Goal: Check status: Check status

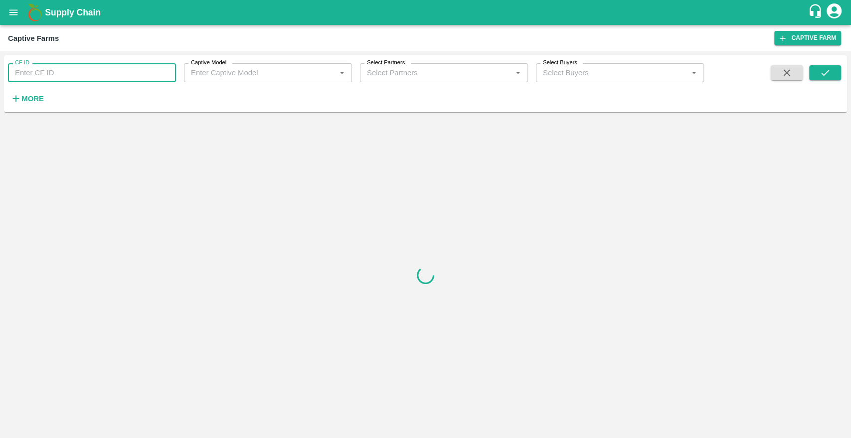
click at [83, 80] on input "CF ID" at bounding box center [92, 72] width 168 height 19
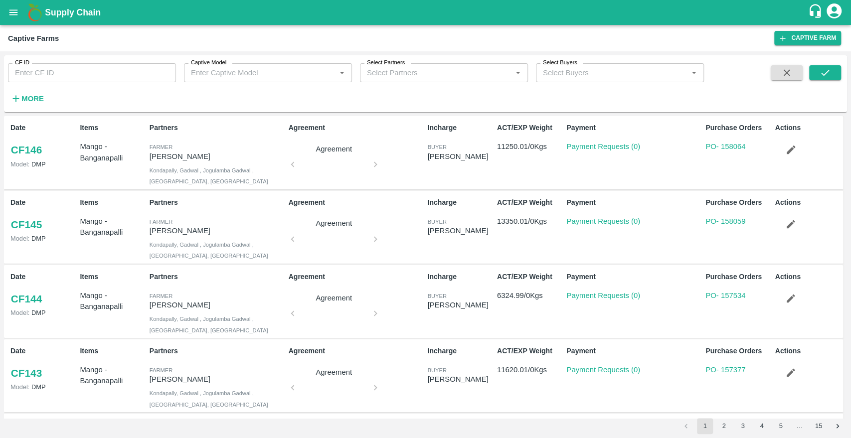
drag, startPoint x: 18, startPoint y: 21, endPoint x: 10, endPoint y: 0, distance: 23.3
click at [10, 0] on div "Supply Chain" at bounding box center [425, 12] width 851 height 25
click at [14, 18] on button "open drawer" at bounding box center [13, 12] width 23 height 23
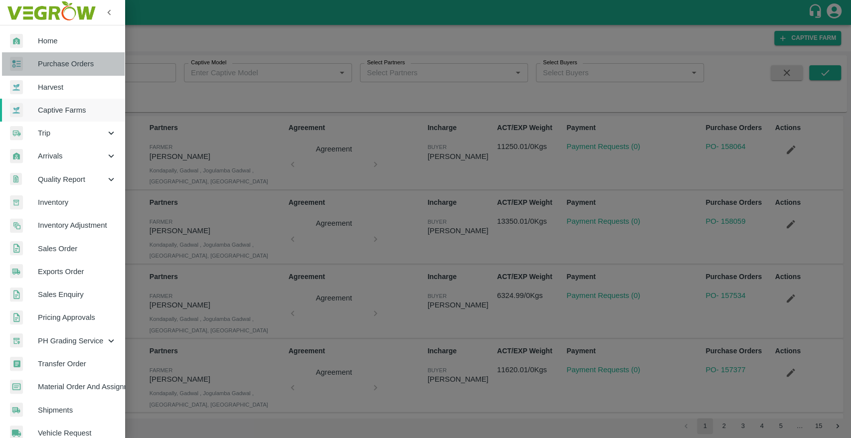
click at [63, 67] on span "Purchase Orders" at bounding box center [77, 63] width 79 height 11
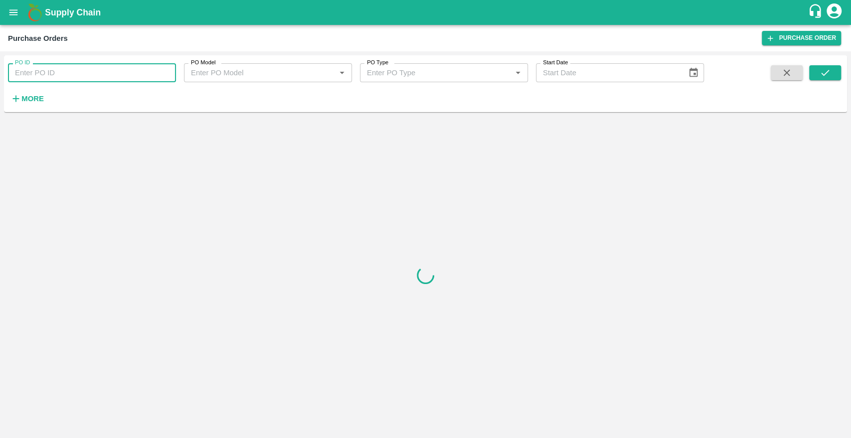
click at [72, 72] on input "PO ID" at bounding box center [92, 72] width 168 height 19
type input "112642"
click at [834, 69] on button "submit" at bounding box center [825, 72] width 32 height 15
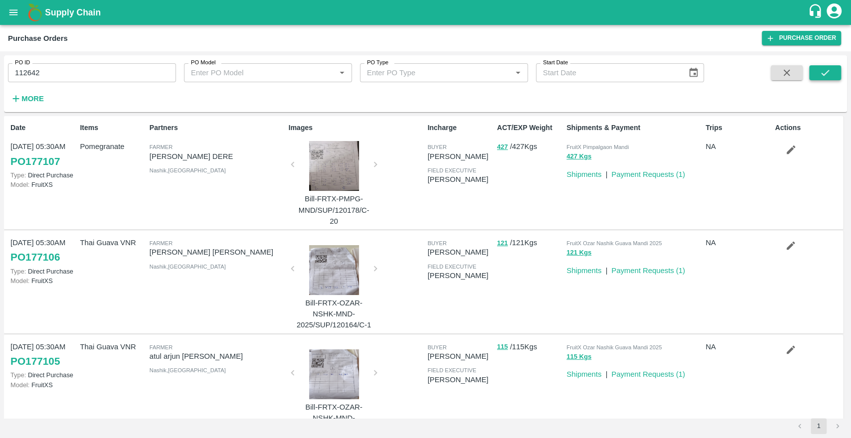
click at [822, 72] on icon "submit" at bounding box center [825, 72] width 11 height 11
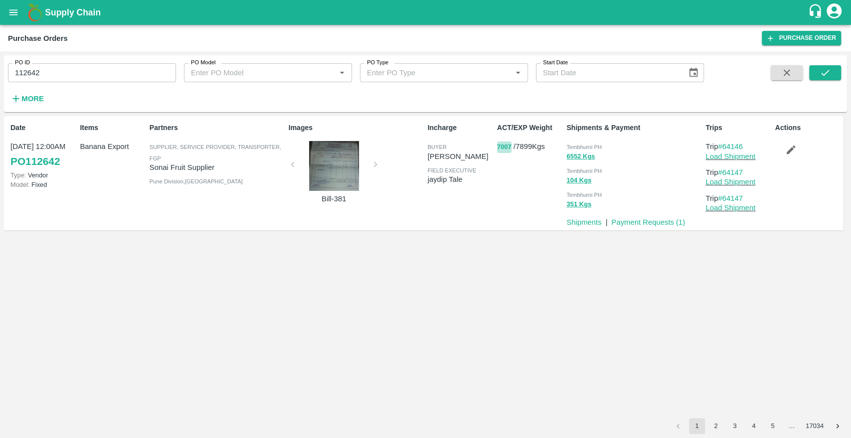
click at [505, 143] on button "7007" at bounding box center [504, 147] width 14 height 11
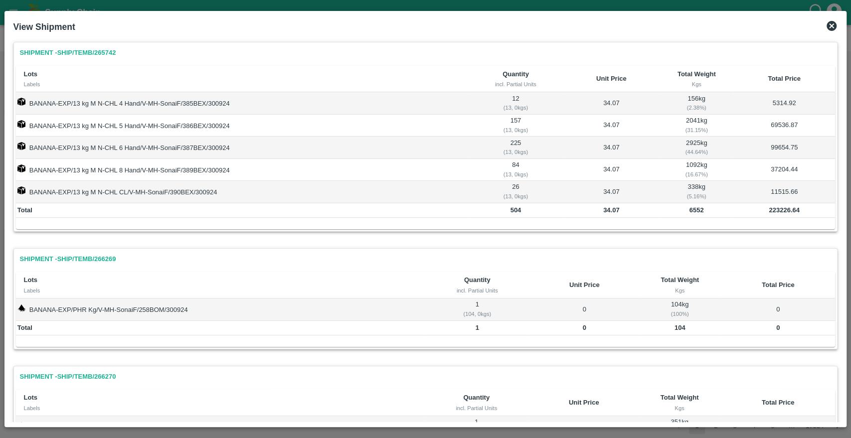
click at [830, 30] on icon at bounding box center [832, 26] width 10 height 10
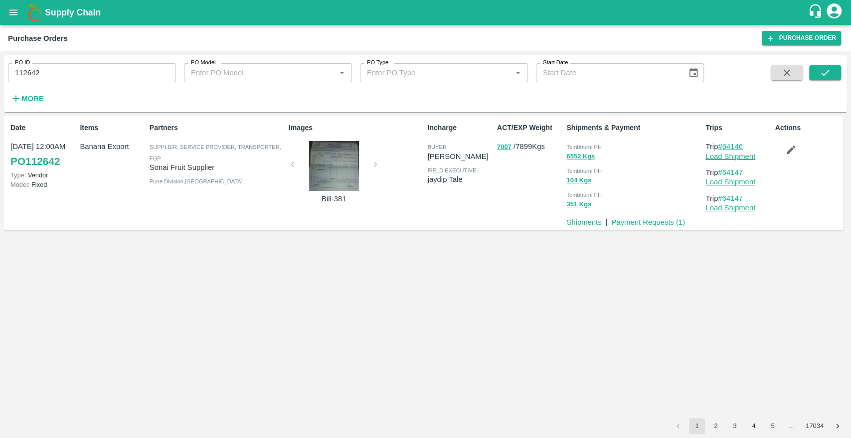
click at [732, 146] on link "#64146" at bounding box center [730, 147] width 25 height 8
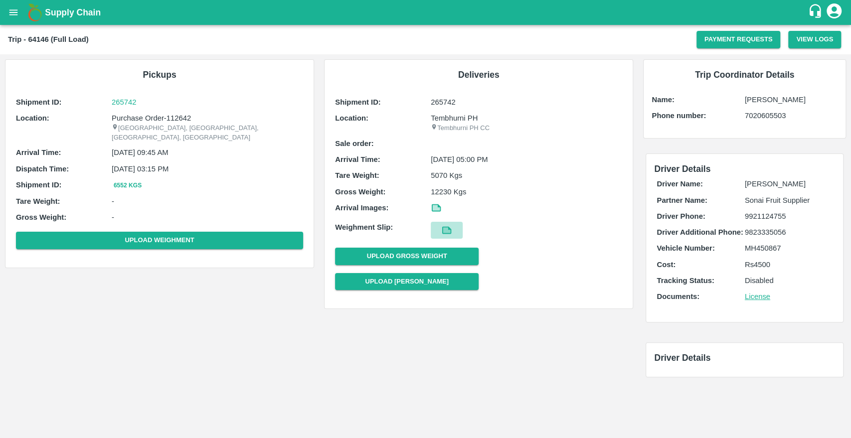
click at [443, 230] on icon at bounding box center [446, 229] width 7 height 5
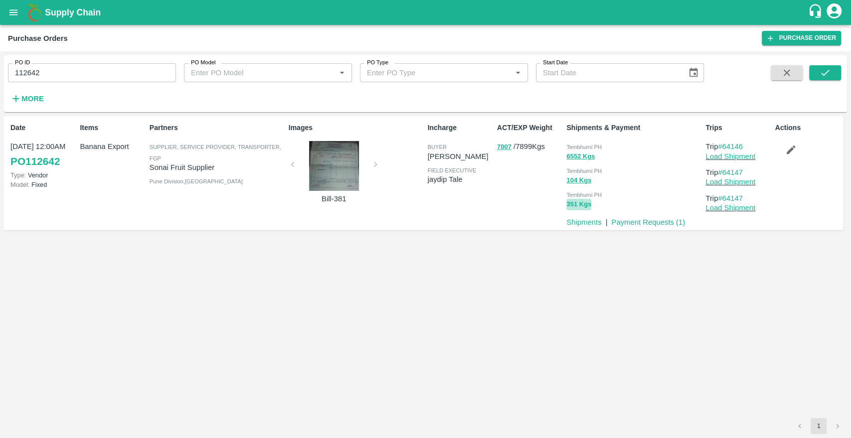
click at [579, 203] on button "351 Kgs" at bounding box center [578, 204] width 25 height 11
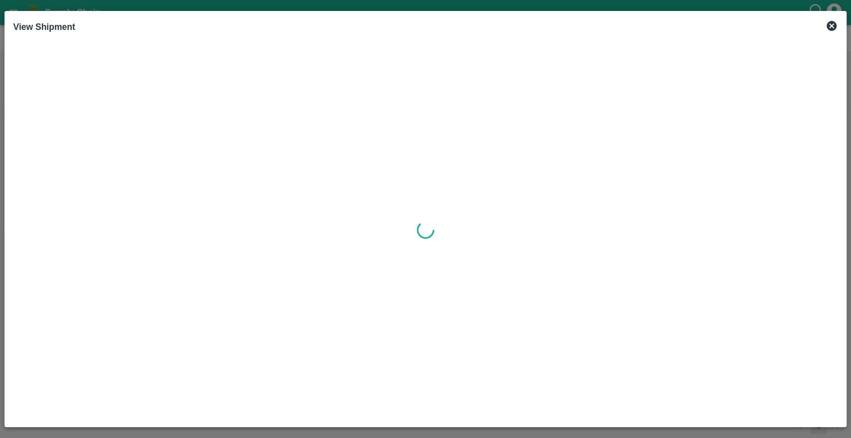
click at [829, 23] on icon at bounding box center [832, 26] width 10 height 10
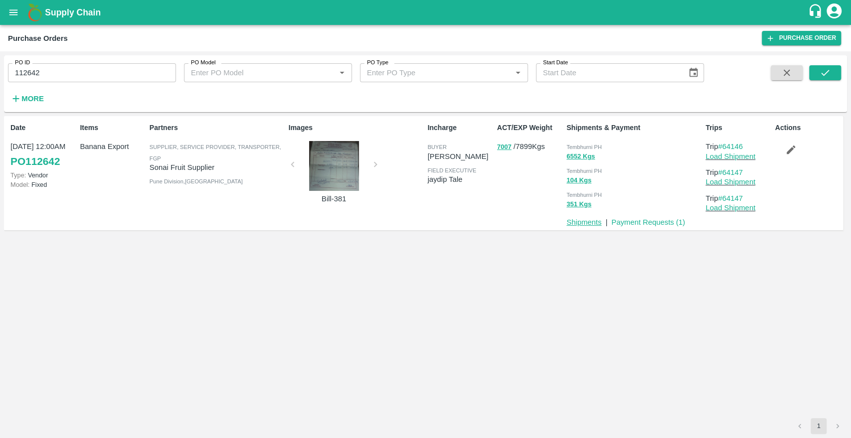
click at [587, 221] on link "Shipments" at bounding box center [583, 222] width 35 height 8
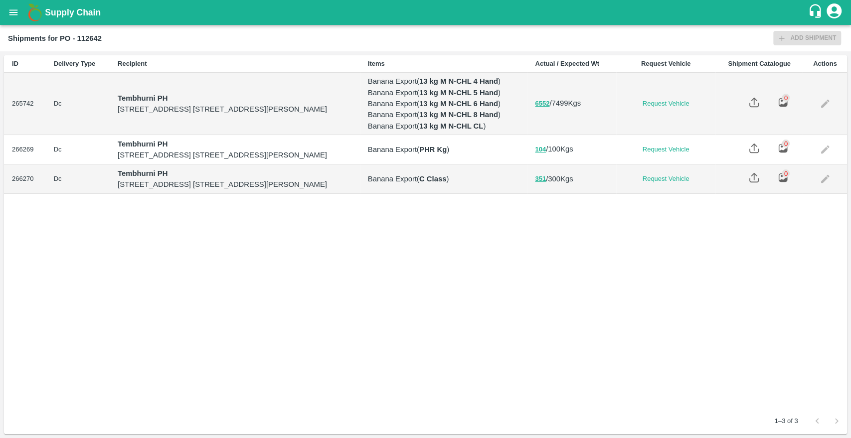
click at [595, 135] on td "6552 / 7499 Kgs" at bounding box center [571, 104] width 89 height 62
click at [97, 37] on b "Shipments for PO - 112642" at bounding box center [55, 38] width 94 height 8
copy b "112642"
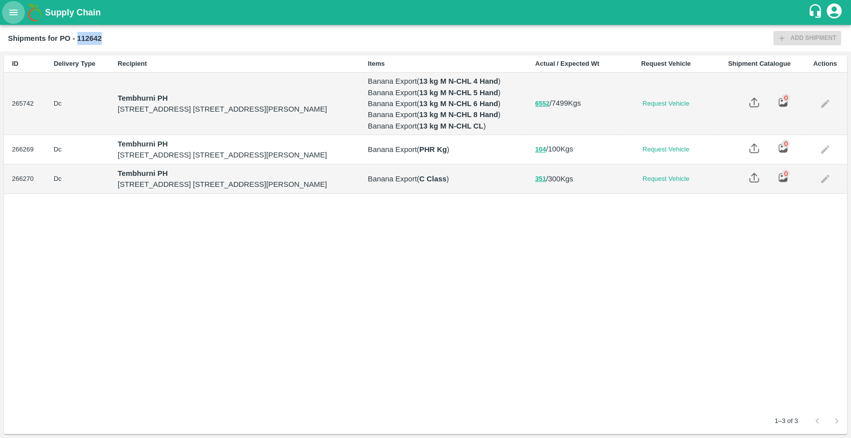
click at [8, 20] on button "open drawer" at bounding box center [13, 12] width 23 height 23
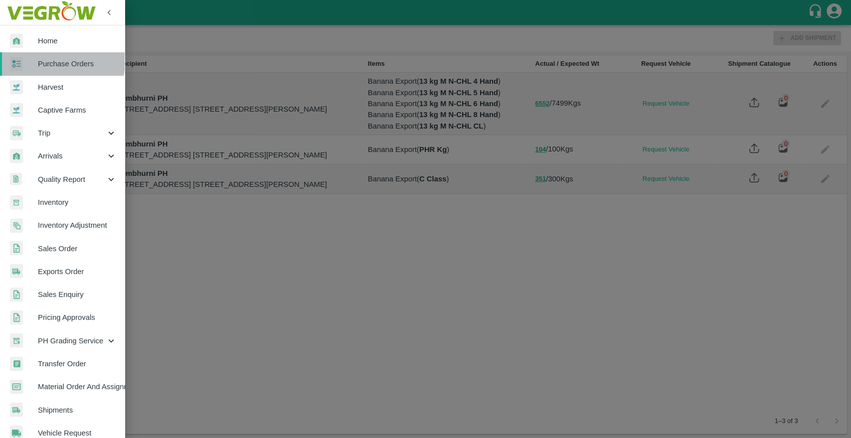
click at [55, 61] on span "Purchase Orders" at bounding box center [77, 63] width 79 height 11
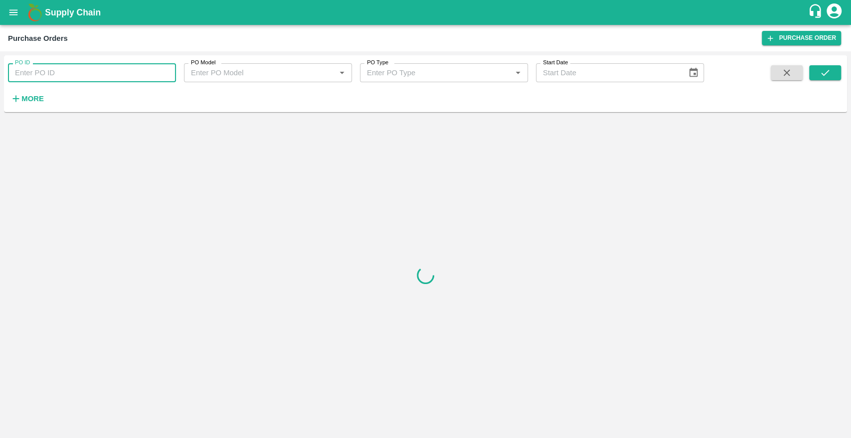
click at [60, 76] on input "PO ID" at bounding box center [92, 72] width 168 height 19
paste input "112642"
click at [826, 78] on icon "submit" at bounding box center [825, 72] width 11 height 11
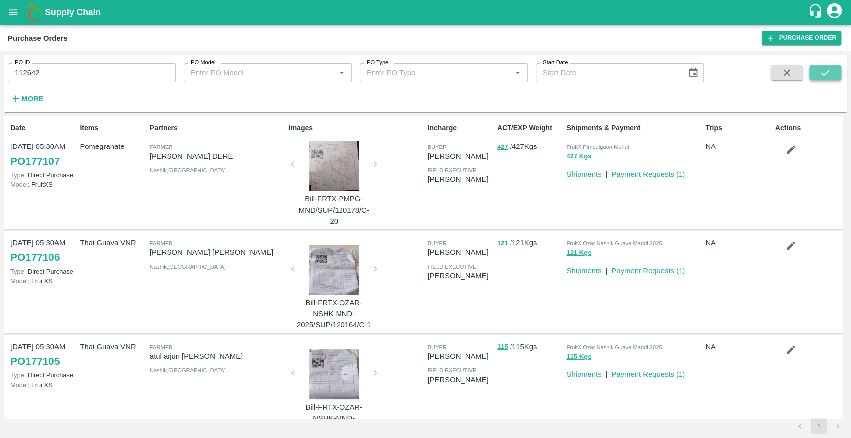
click at [826, 78] on icon "submit" at bounding box center [825, 72] width 11 height 11
click at [60, 79] on input "112642" at bounding box center [92, 72] width 168 height 19
click at [829, 73] on icon "submit" at bounding box center [825, 72] width 11 height 11
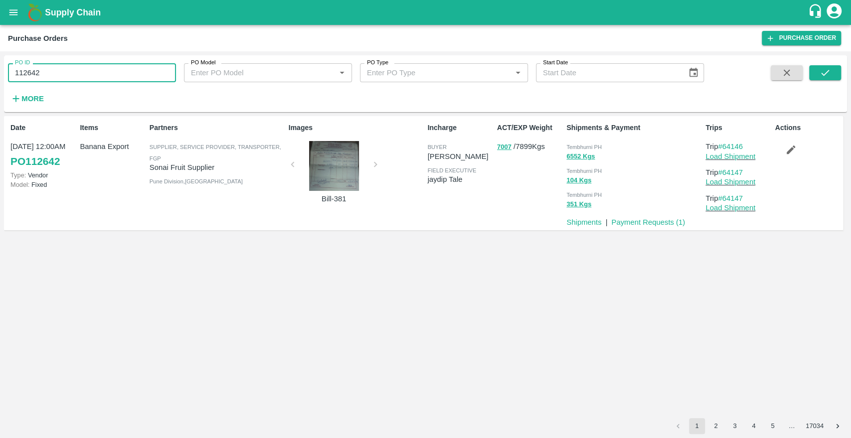
click at [79, 72] on input "112642" at bounding box center [92, 72] width 168 height 19
type input "112645"
click at [820, 77] on icon "submit" at bounding box center [825, 72] width 11 height 11
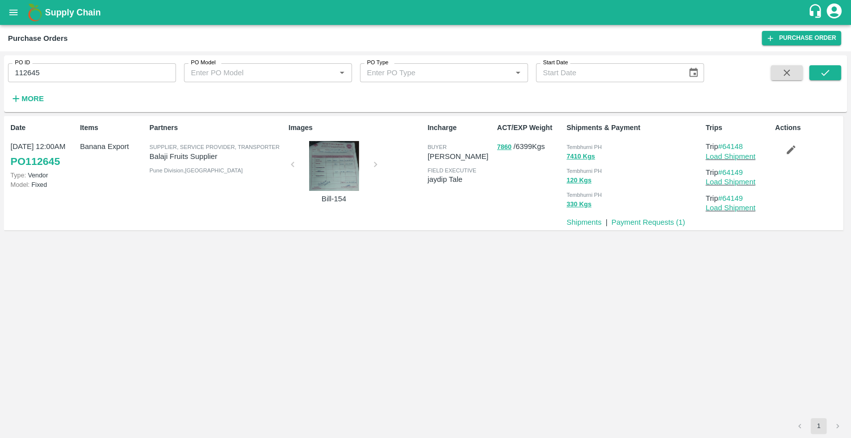
click at [338, 174] on div at bounding box center [334, 166] width 75 height 50
click at [340, 164] on div at bounding box center [334, 166] width 75 height 50
click at [575, 206] on button "330 Kgs" at bounding box center [578, 204] width 25 height 11
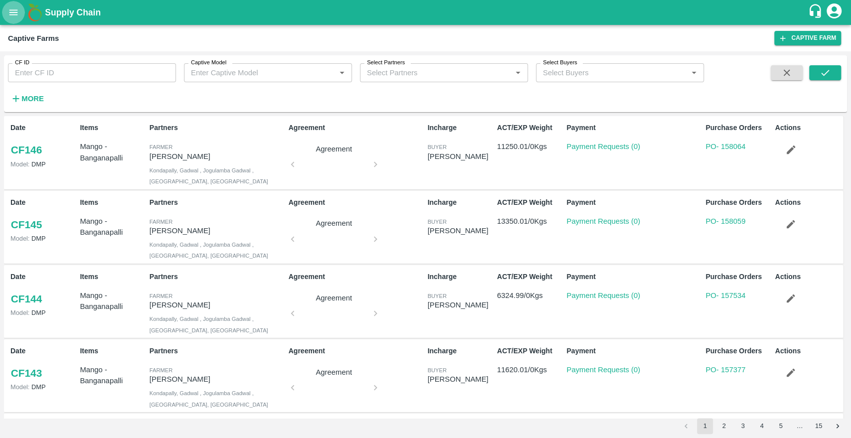
click at [10, 15] on icon "open drawer" at bounding box center [13, 12] width 11 height 11
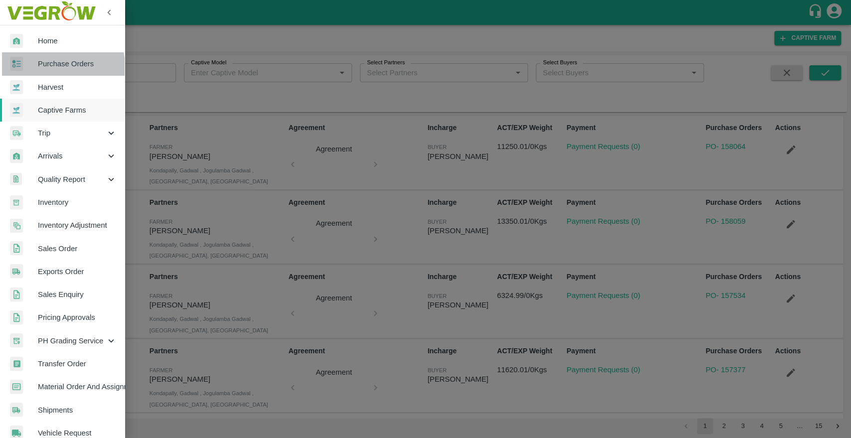
click at [53, 67] on span "Purchase Orders" at bounding box center [77, 63] width 79 height 11
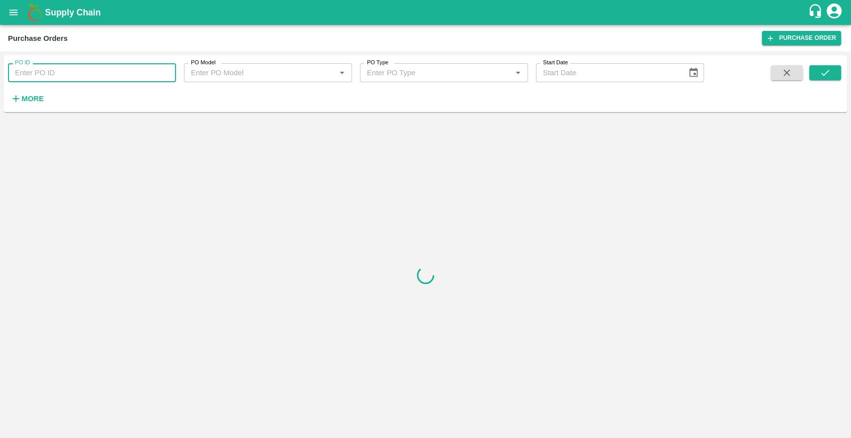
click at [58, 78] on input "PO ID" at bounding box center [92, 72] width 168 height 19
click at [54, 83] on div "PO ID PO ID PO Model PO Model   * PO Type PO Type   * Start Date Start Date More" at bounding box center [352, 81] width 704 height 52
click at [50, 78] on input "PO ID" at bounding box center [92, 72] width 168 height 19
paste input "112645"
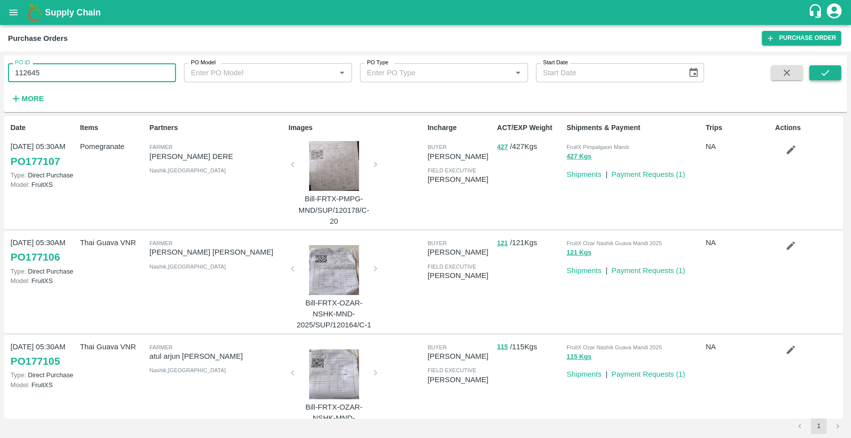
type input "112645"
click at [839, 72] on button "submit" at bounding box center [825, 72] width 32 height 15
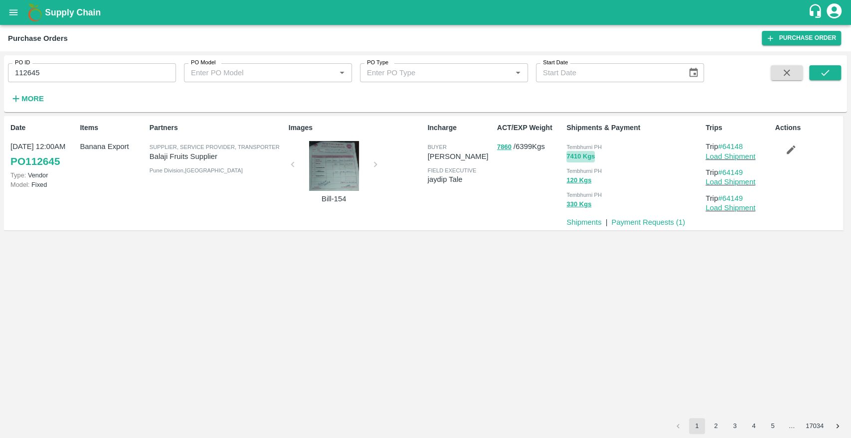
click at [580, 157] on button "7410 Kgs" at bounding box center [580, 156] width 28 height 11
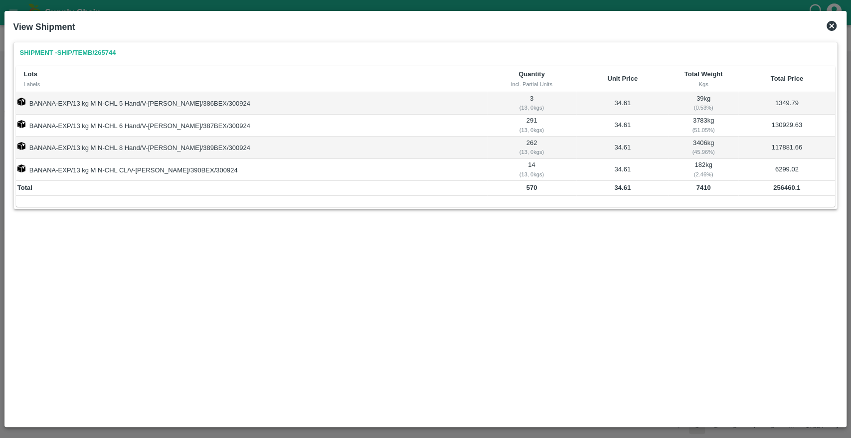
click at [526, 187] on b "570" at bounding box center [531, 187] width 11 height 7
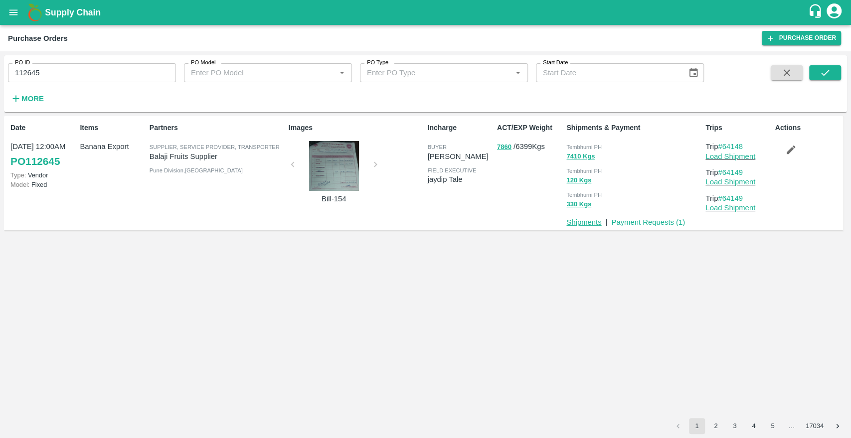
click at [578, 220] on link "Shipments" at bounding box center [583, 222] width 35 height 8
click at [586, 159] on button "7410 Kgs" at bounding box center [580, 156] width 28 height 11
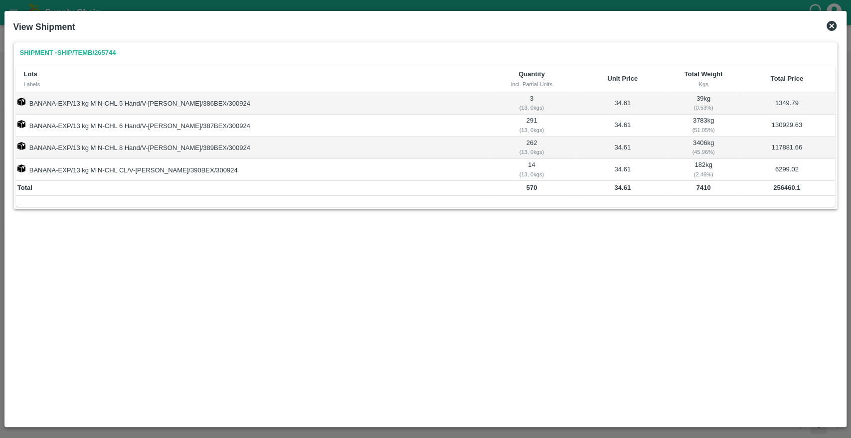
click at [829, 30] on icon at bounding box center [832, 26] width 12 height 12
